Goal: Task Accomplishment & Management: Use online tool/utility

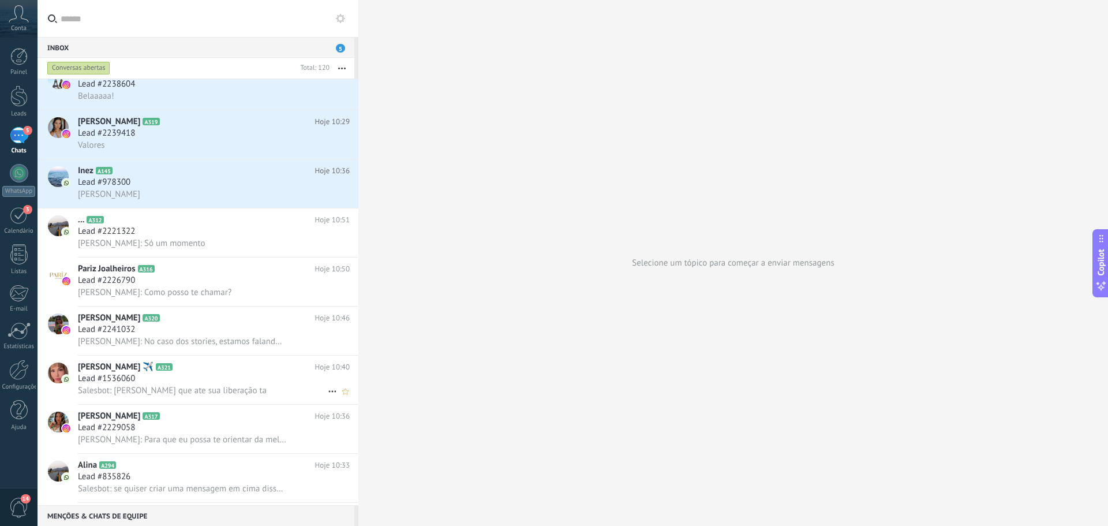
scroll to position [174, 0]
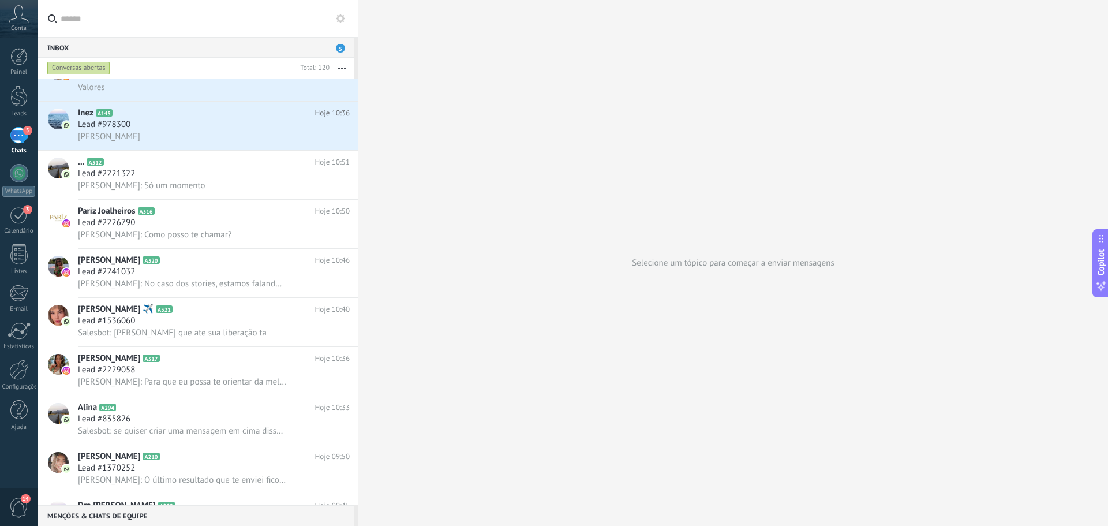
click at [89, 25] on input "text" at bounding box center [205, 18] width 288 height 37
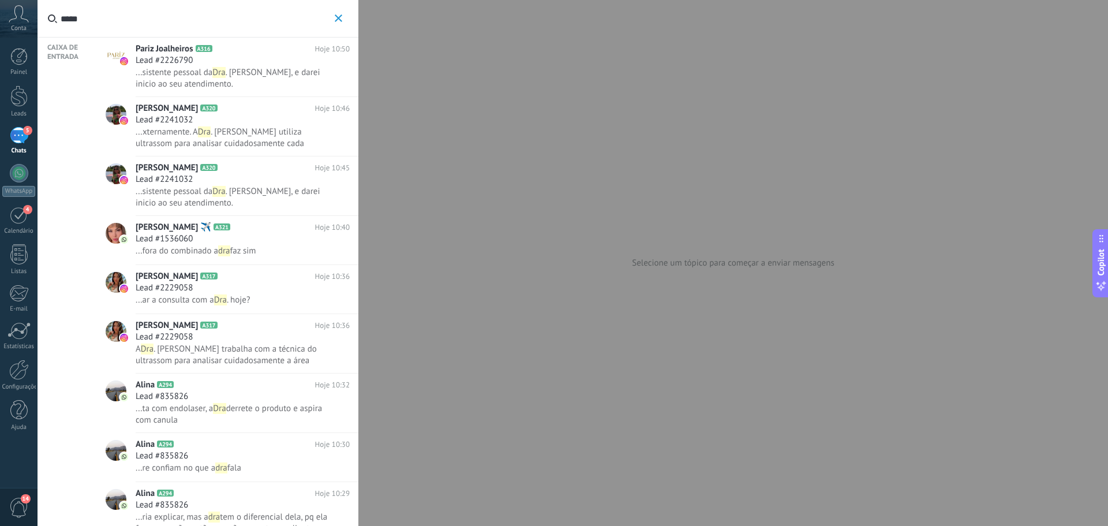
type input "*****"
click at [332, 18] on button "*****" at bounding box center [338, 19] width 13 height 14
